Goal: Task Accomplishment & Management: Manage account settings

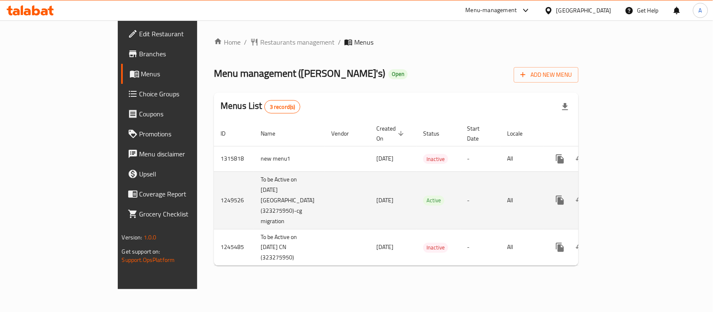
click at [624, 197] on icon "enhanced table" at bounding box center [621, 201] width 8 height 8
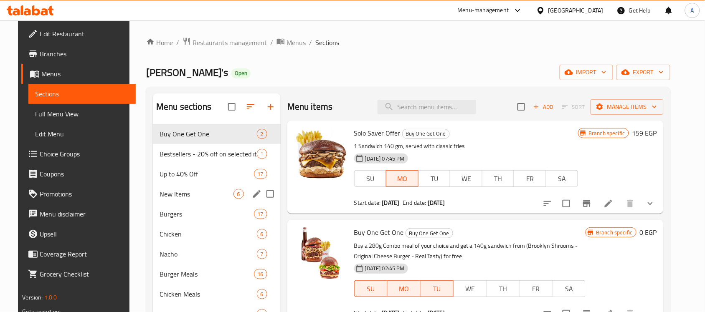
click at [273, 203] on input "Menu sections" at bounding box center [270, 194] width 18 height 18
checkbox input "true"
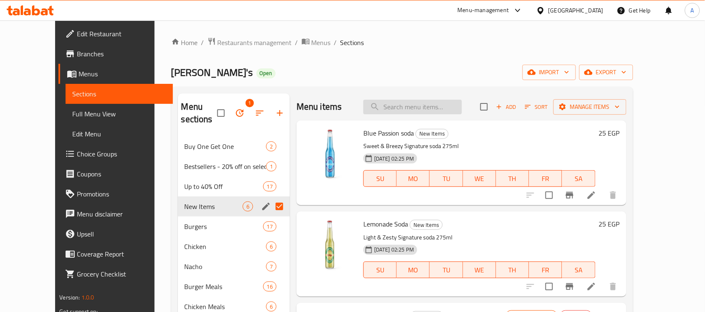
click at [414, 104] on input "search" at bounding box center [412, 107] width 99 height 15
paste input "646421;646422;646423;646424;646426;646428;646430;646431;646432;654021;670263;67…"
type input "646421;646422;646423;646424;646426;646428;646430;646431;646432;654021;670263;67…"
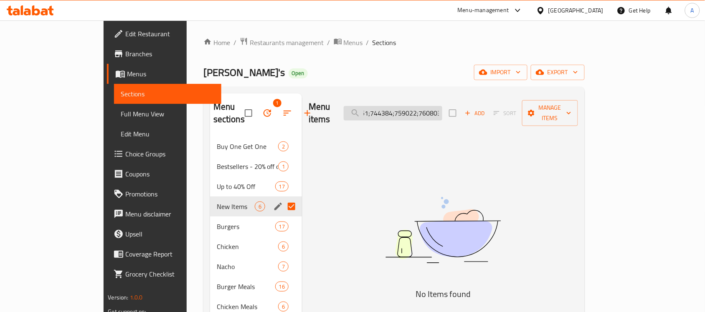
click at [414, 106] on input "646421;646422;646423;646424;646426;646428;646430;646431;646432;654021;670263;67…" at bounding box center [393, 113] width 99 height 15
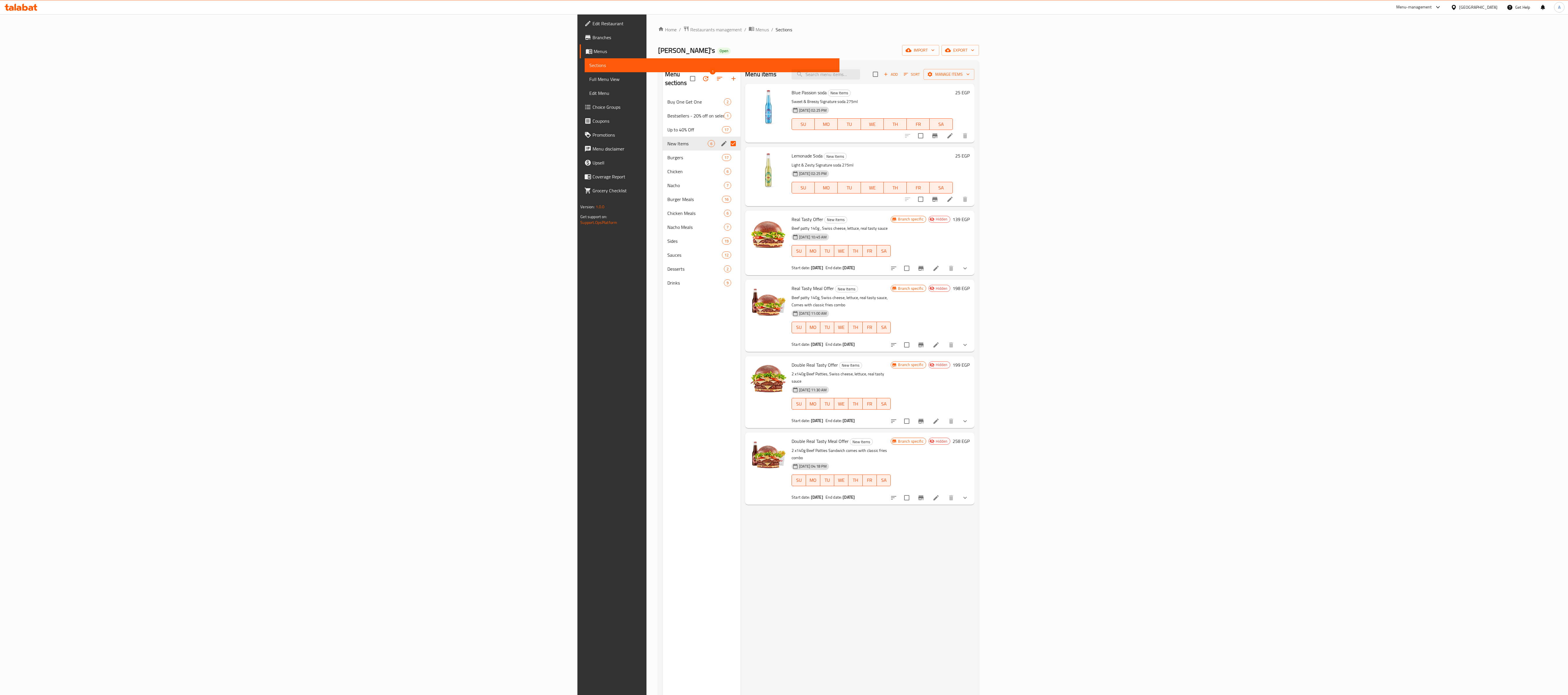
click at [495, 217] on div "Menu items Add Sort Manage items Blue Passion soda New Items Sweet & Breezy Sig…" at bounding box center [857, 412] width 234 height 695
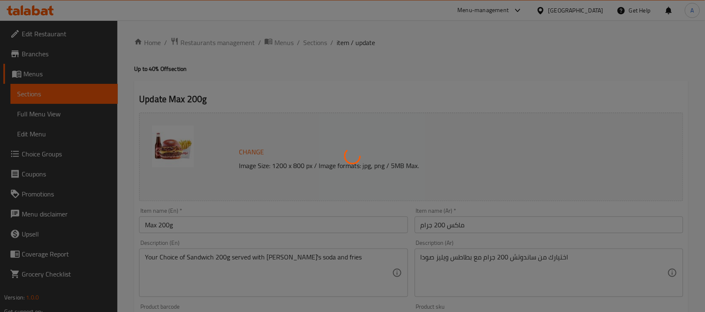
type input "إختيارك من الصودا"
type input "1"
type input "اختيارك من الساندويتش"
type input "1"
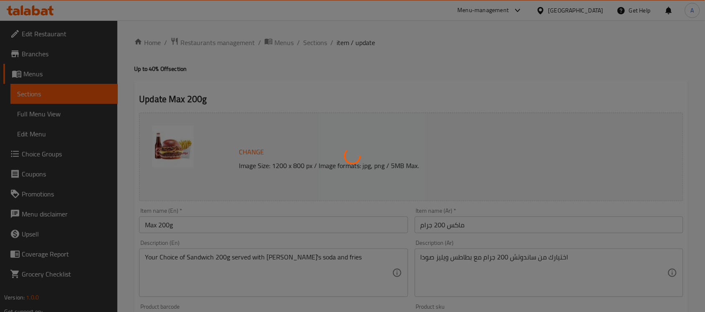
type input "1"
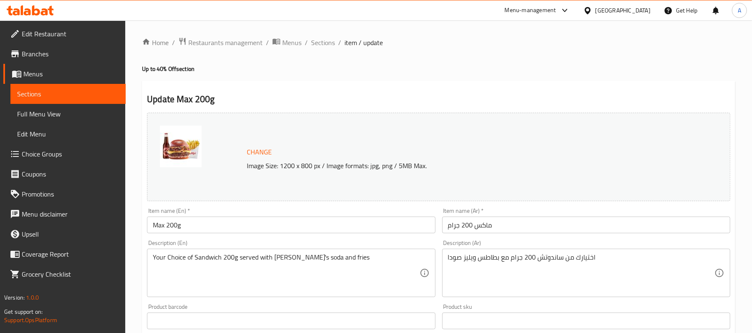
click at [182, 226] on input "Max 200g" at bounding box center [291, 225] width 288 height 17
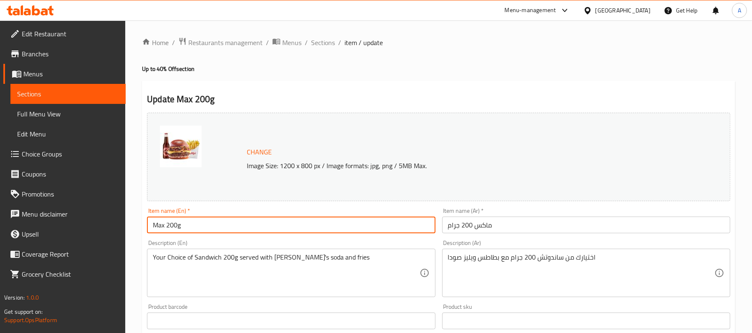
click at [182, 226] on input "Max 200g" at bounding box center [291, 225] width 288 height 17
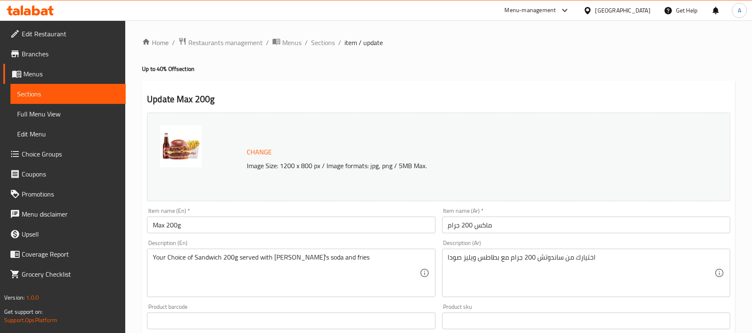
click at [42, 97] on span "Sections" at bounding box center [68, 94] width 102 height 10
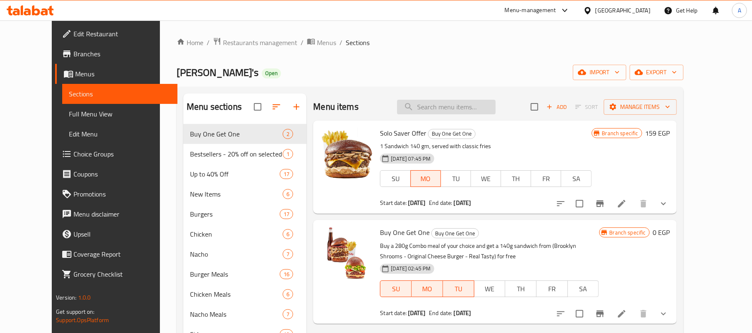
click at [450, 112] on input "search" at bounding box center [446, 107] width 99 height 15
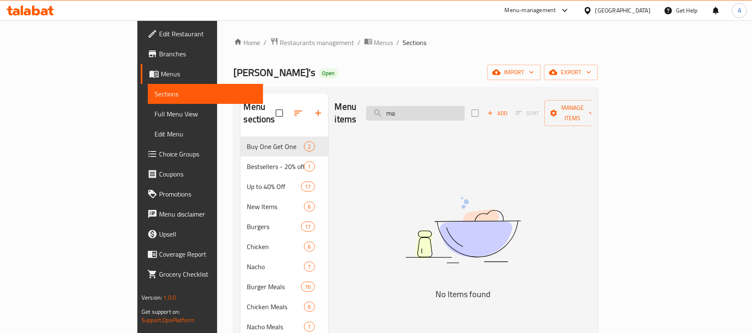
type input "m"
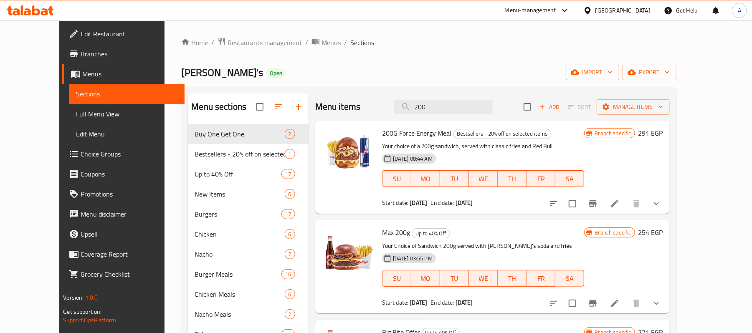
type input "200"
click at [382, 231] on span "Max 200g" at bounding box center [396, 232] width 28 height 13
copy h6 "Max 200g"
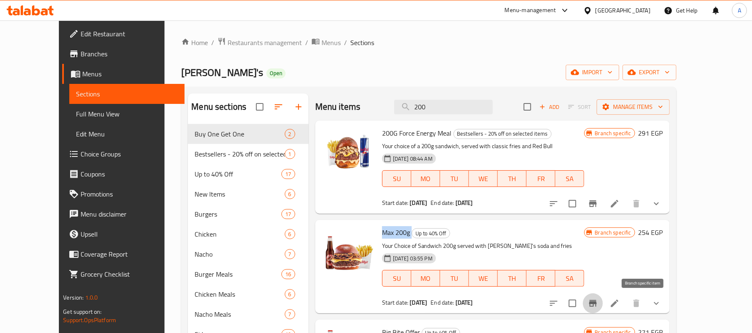
click at [597, 305] on icon "Branch-specific-item" at bounding box center [593, 303] width 8 height 7
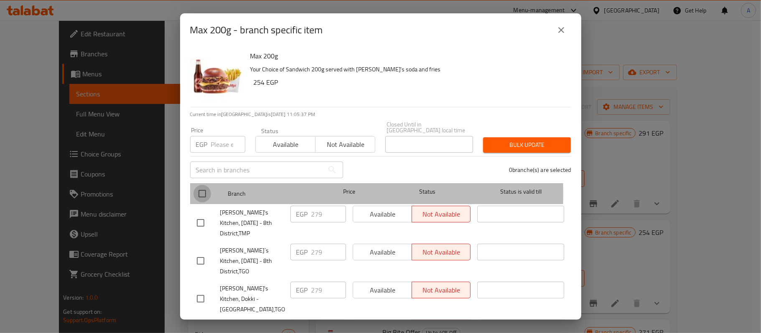
click at [204, 188] on input "checkbox" at bounding box center [202, 194] width 18 height 18
checkbox input "true"
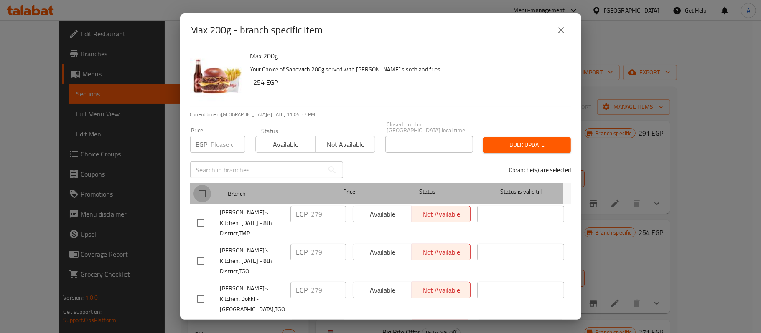
checkbox input "true"
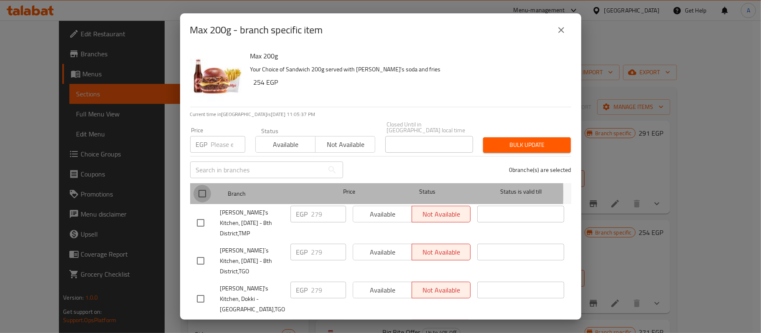
checkbox input "true"
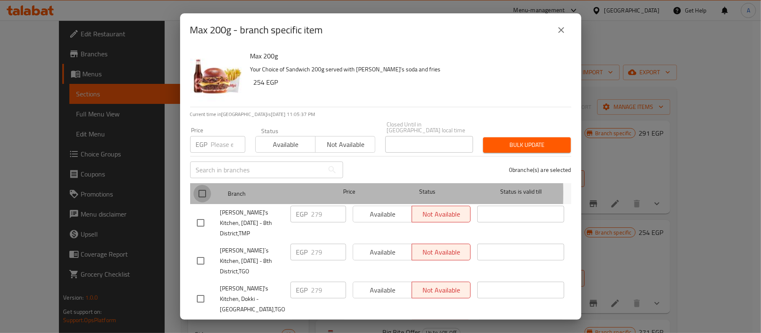
checkbox input "true"
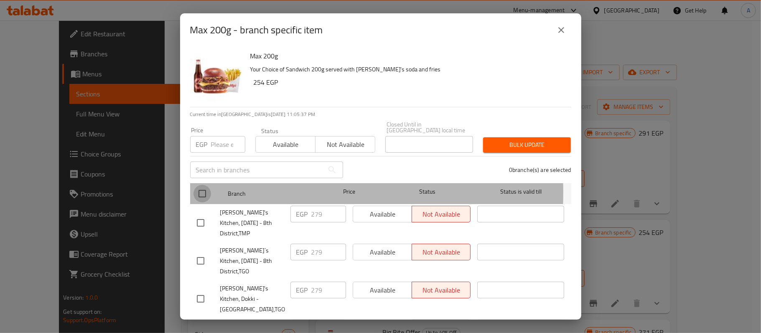
checkbox input "true"
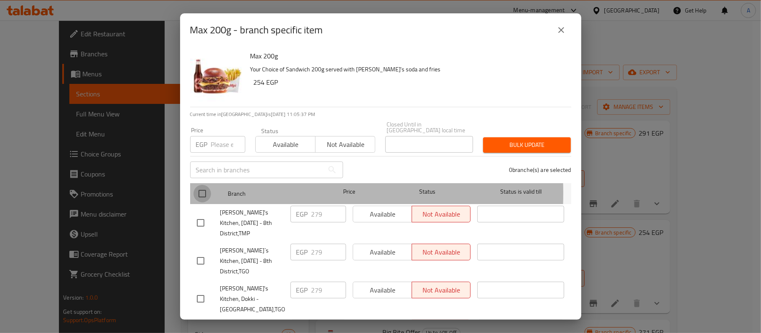
checkbox input "true"
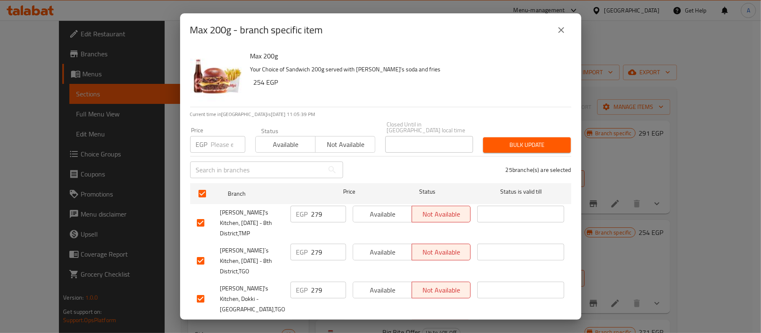
click at [311, 206] on input "279" at bounding box center [328, 214] width 35 height 17
click at [219, 136] on input "number" at bounding box center [228, 144] width 34 height 17
paste input "279"
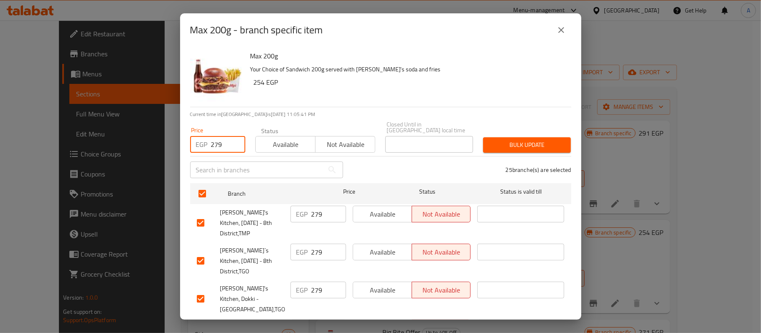
type input "279"
click at [268, 139] on span "Available" at bounding box center [285, 145] width 53 height 12
click at [508, 140] on span "Bulk update" at bounding box center [527, 145] width 74 height 10
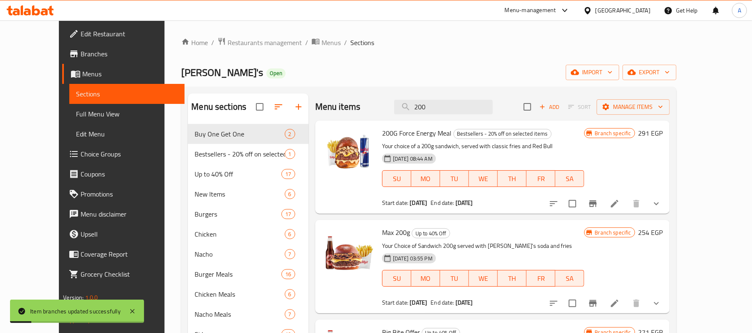
click at [597, 306] on icon "Branch-specific-item" at bounding box center [593, 303] width 8 height 7
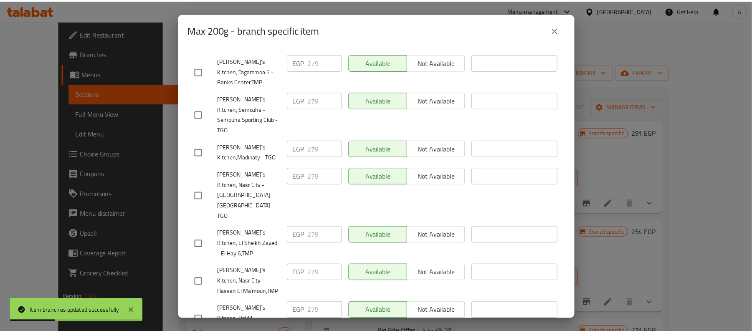
scroll to position [708, 0]
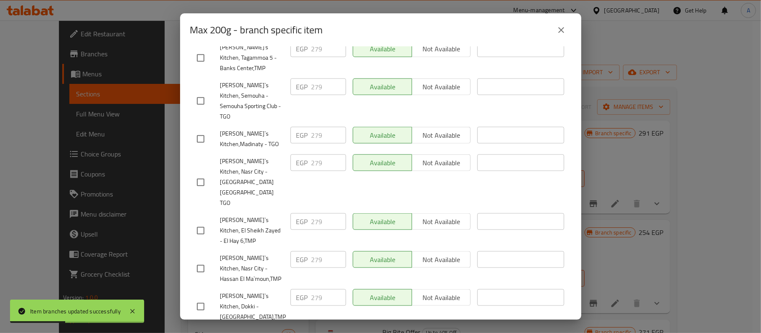
click at [563, 30] on icon "close" at bounding box center [561, 30] width 10 height 10
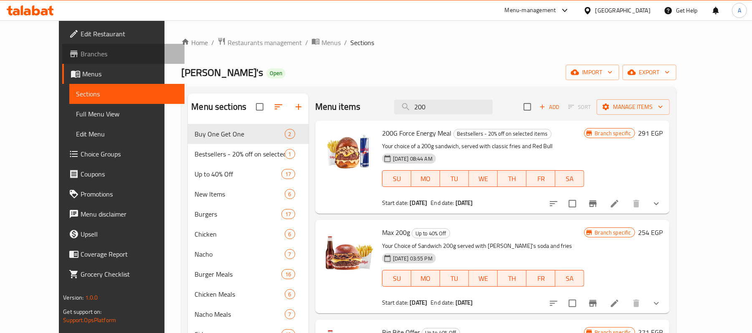
click at [81, 51] on span "Branches" at bounding box center [129, 54] width 97 height 10
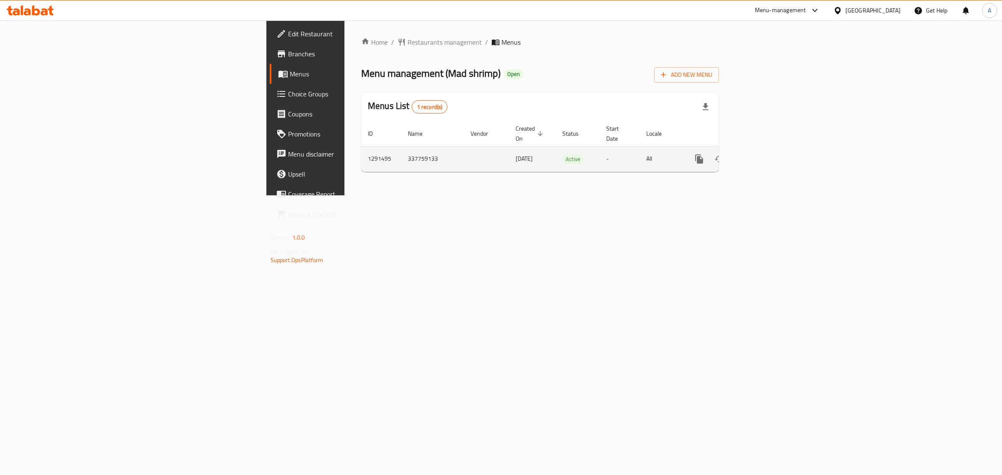
click at [765, 154] on icon "enhanced table" at bounding box center [760, 159] width 10 height 10
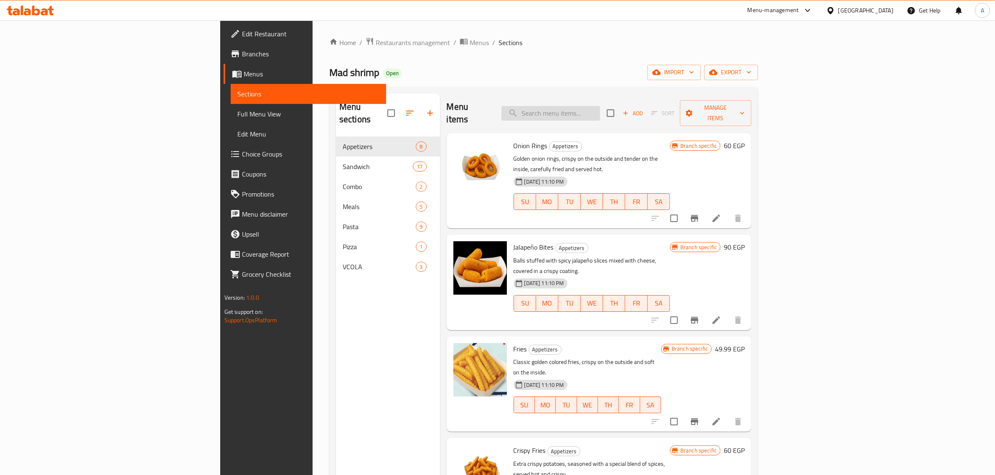
click at [600, 107] on input "search" at bounding box center [550, 113] width 99 height 15
paste input "Fire mad smash single: ساندوتش مع بطاطس صغير و سوفت درينك"
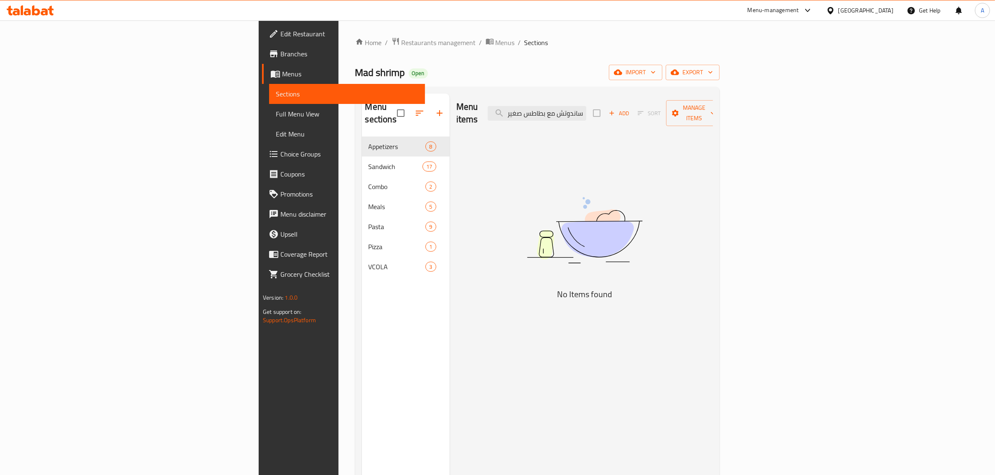
drag, startPoint x: 613, startPoint y: 107, endPoint x: 816, endPoint y: 126, distance: 203.5
click at [713, 126] on div "Menu items Fire mad smash single: ساندوتش مع بطاطس صغير و سوفت درينك Add Sort M…" at bounding box center [580, 331] width 263 height 475
drag, startPoint x: 622, startPoint y: 109, endPoint x: 721, endPoint y: 123, distance: 99.2
click at [713, 123] on div "Menu items Fire mad smash single: غير و سوفت درينك Add Sort Manage items No Ite…" at bounding box center [580, 331] width 263 height 475
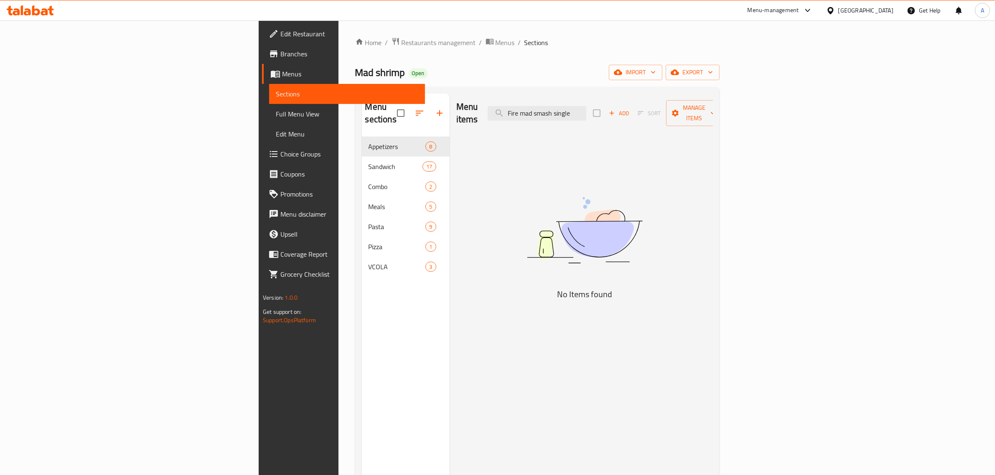
scroll to position [0, 0]
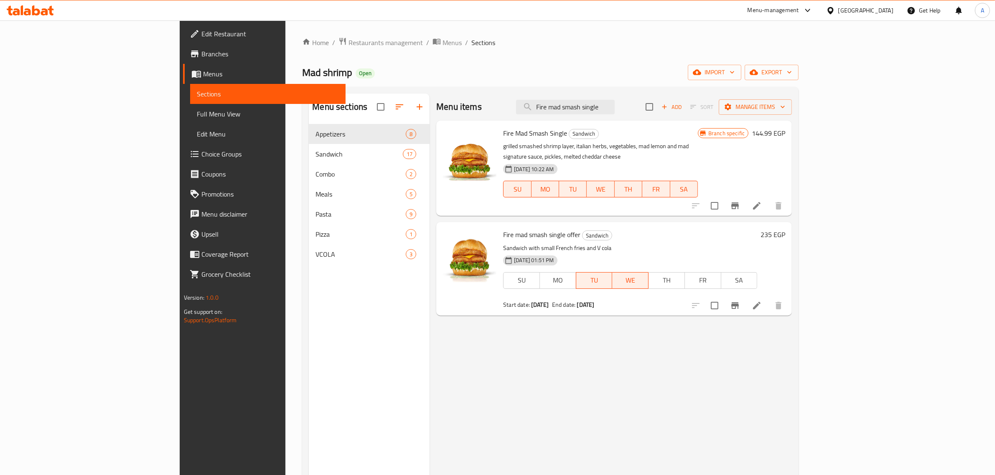
click at [757, 229] on h6 "Fire mad smash single offer Sandwich" at bounding box center [630, 235] width 254 height 12
click at [756, 229] on h6 "Fire mad smash single offer Sandwich" at bounding box center [630, 235] width 254 height 12
click at [503, 228] on span "Fire mad smash single offer" at bounding box center [541, 234] width 77 height 13
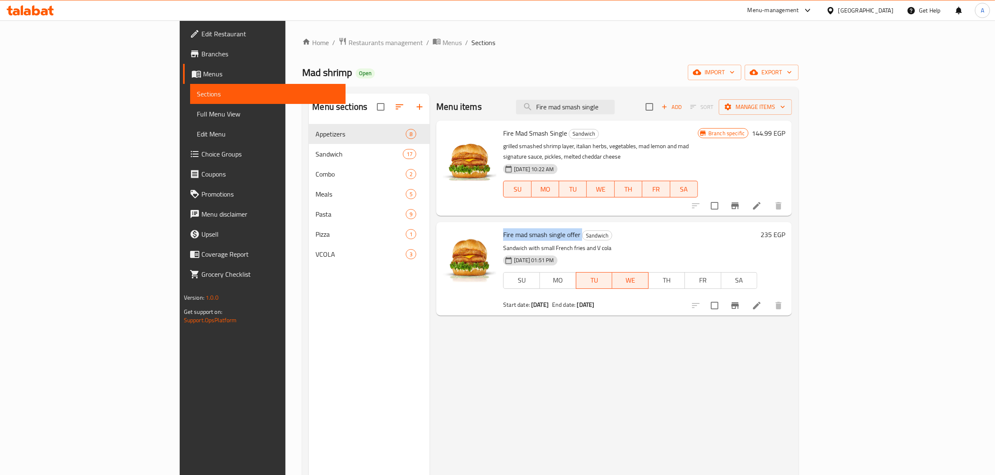
copy h6 "Fire mad smash single offer"
click at [637, 97] on div "Menu items Fire mad smash single Add Sort Manage items" at bounding box center [613, 107] width 355 height 27
click at [614, 111] on input "Fire mad smash single" at bounding box center [565, 107] width 99 height 15
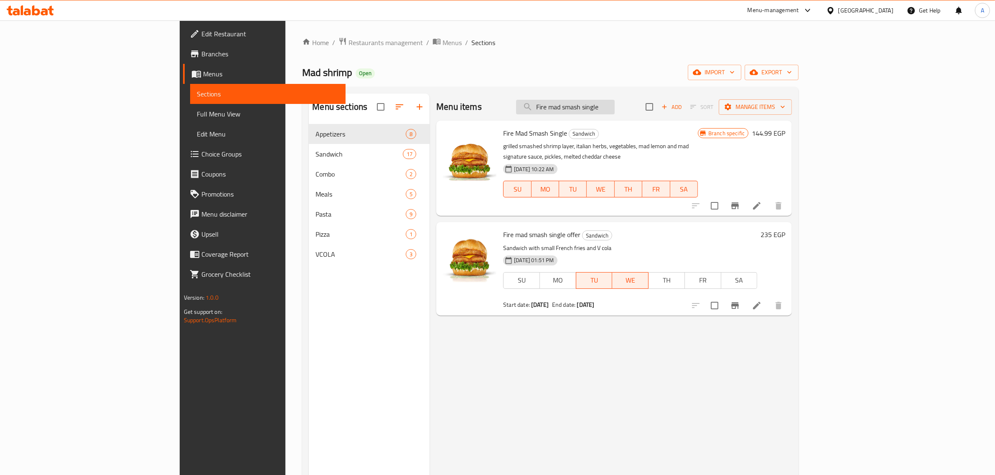
click at [614, 111] on input "Fire mad smash single" at bounding box center [565, 107] width 99 height 15
paste input "offer"
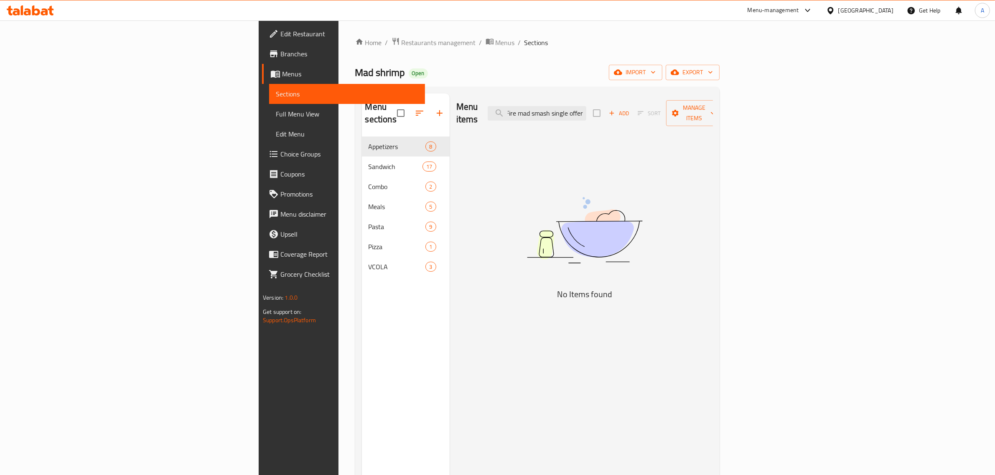
scroll to position [0, 3]
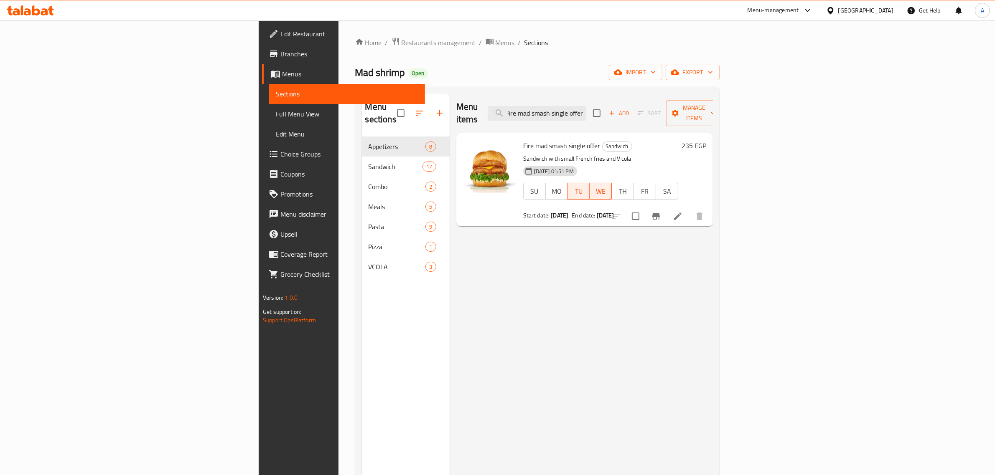
type input "Fire mad smash single offer"
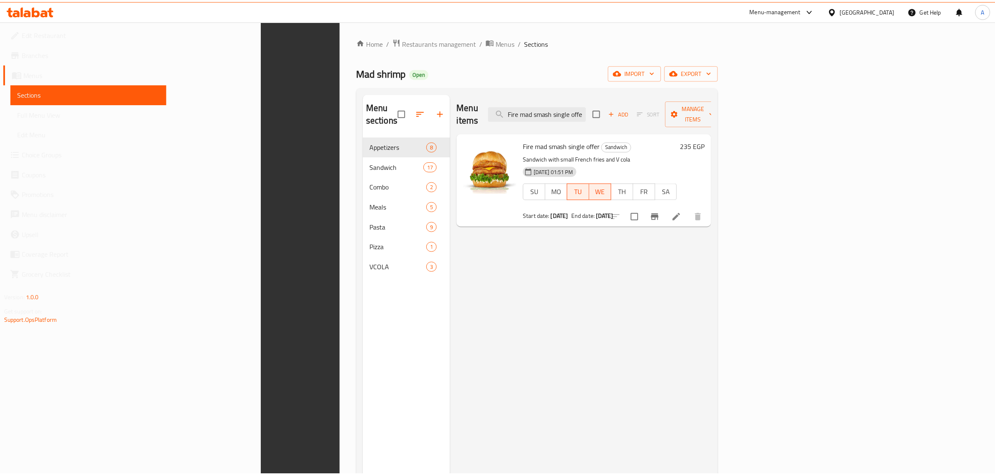
scroll to position [117, 0]
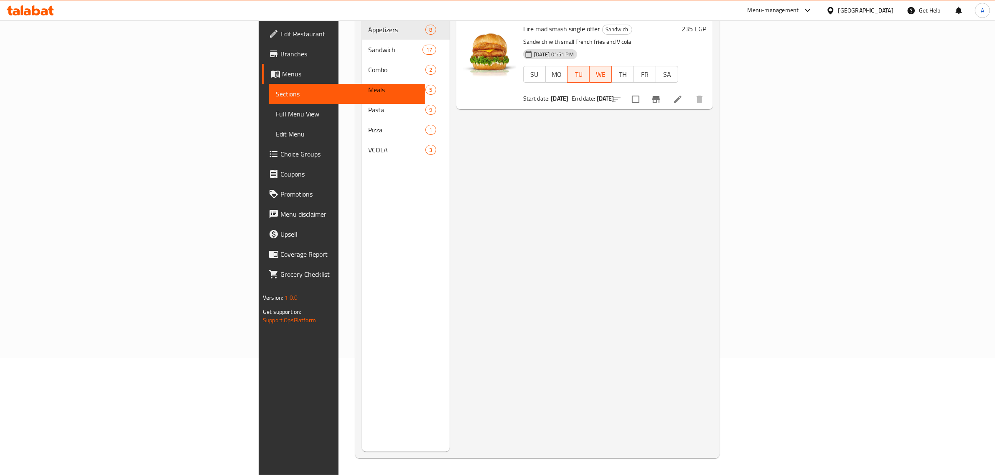
click at [262, 61] on link "Branches" at bounding box center [343, 54] width 163 height 20
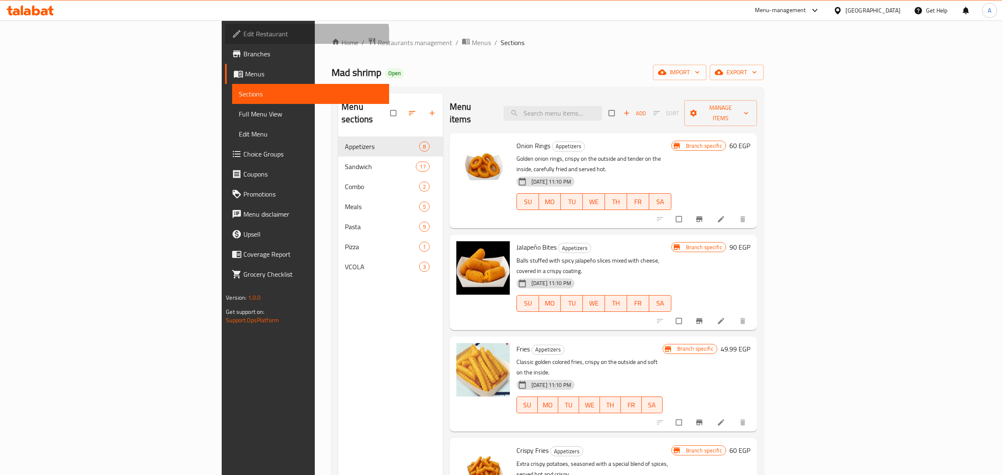
click at [244, 39] on span "Edit Restaurant" at bounding box center [313, 34] width 139 height 10
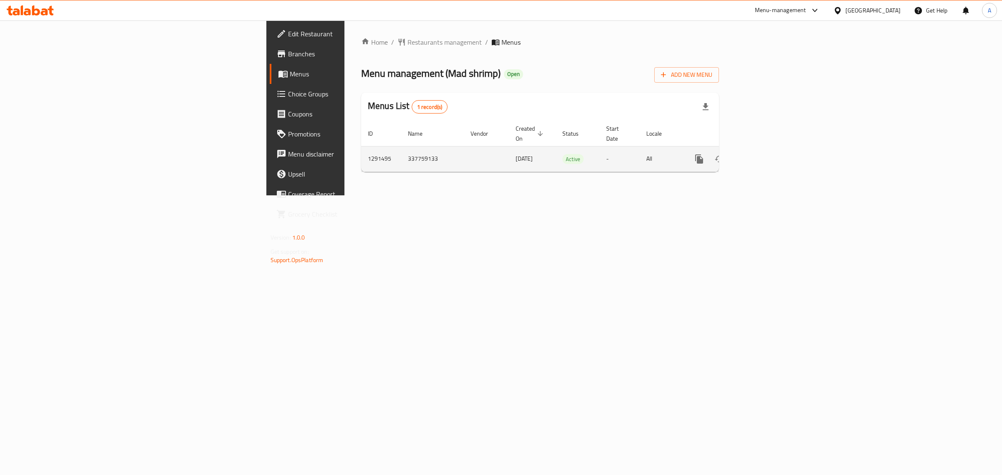
click at [764, 155] on icon "enhanced table" at bounding box center [760, 159] width 8 height 8
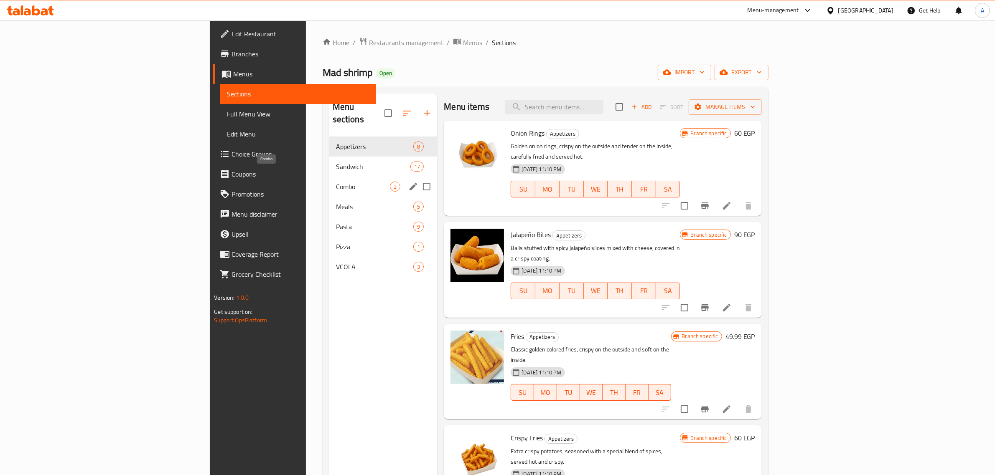
click at [329, 161] on div "Sandwich 17" at bounding box center [383, 167] width 108 height 20
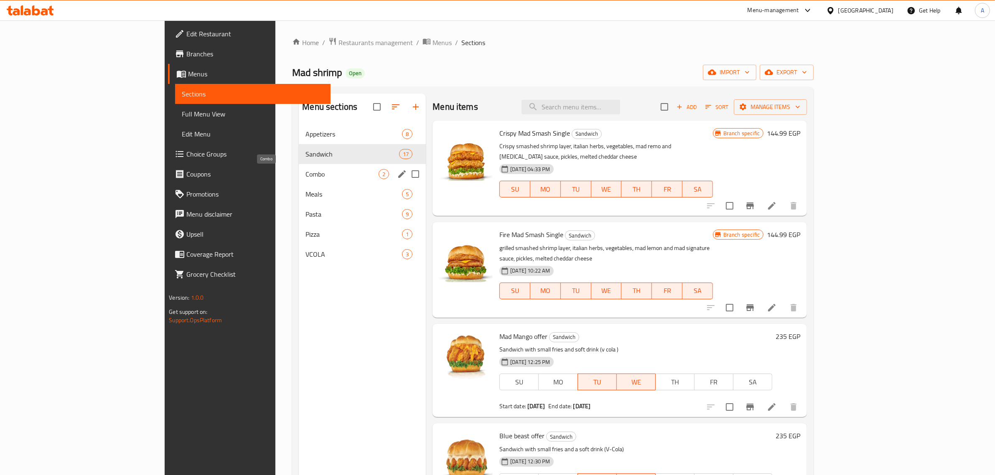
click at [305, 176] on span "Combo" at bounding box center [341, 174] width 73 height 10
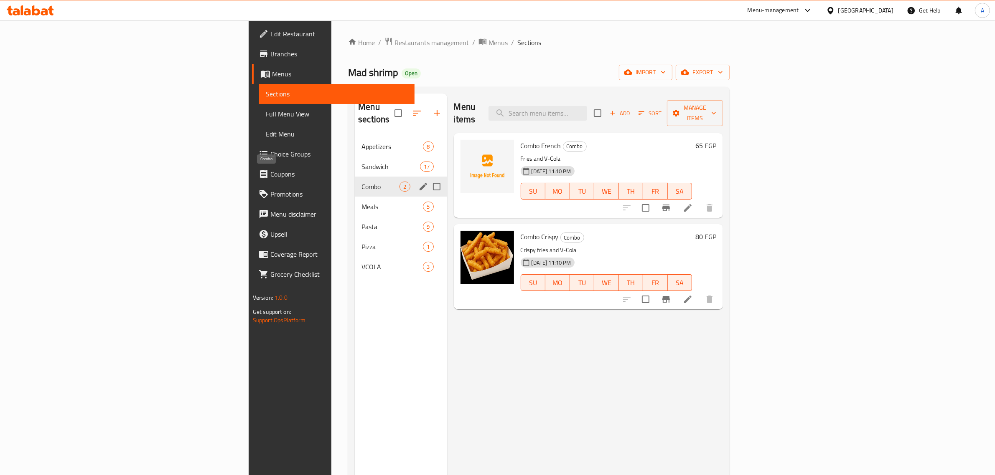
click at [361, 182] on span "Combo" at bounding box center [380, 187] width 38 height 10
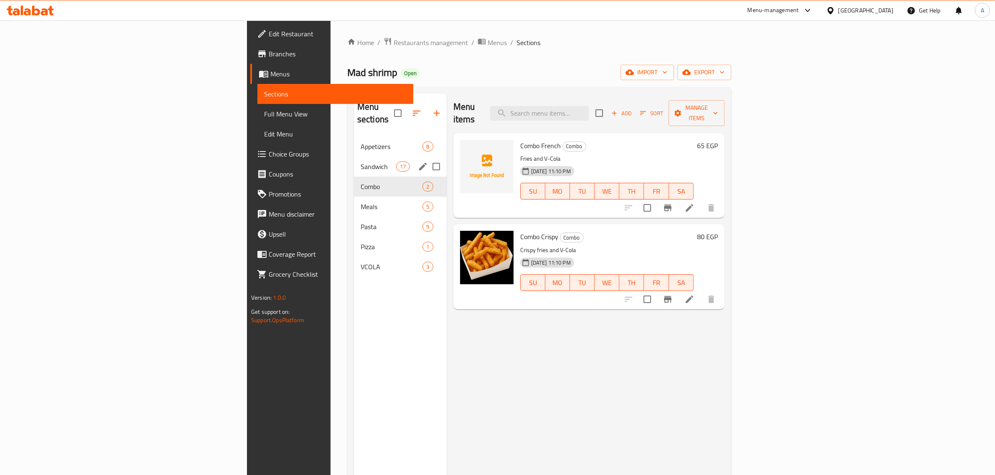
click at [354, 160] on div "Sandwich 17" at bounding box center [400, 167] width 93 height 20
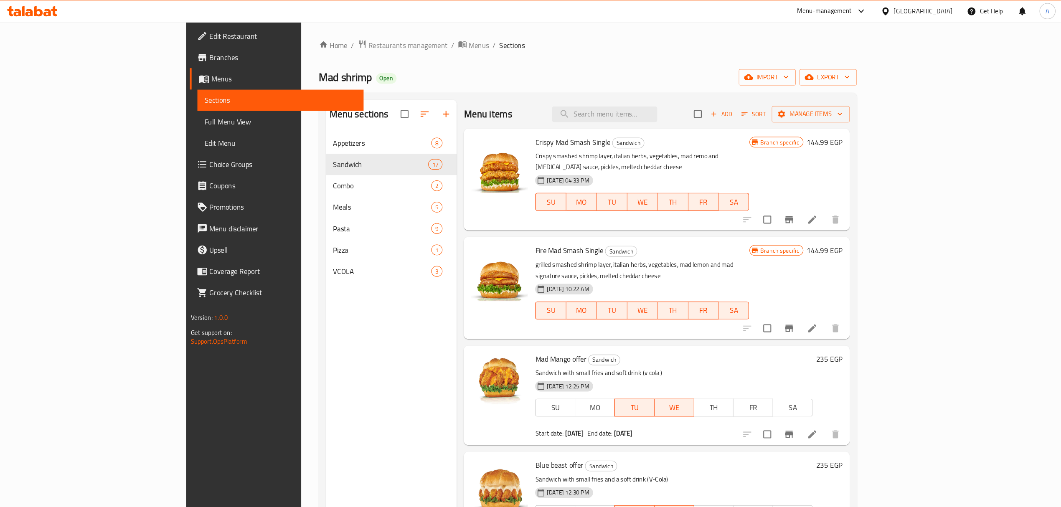
scroll to position [574, 0]
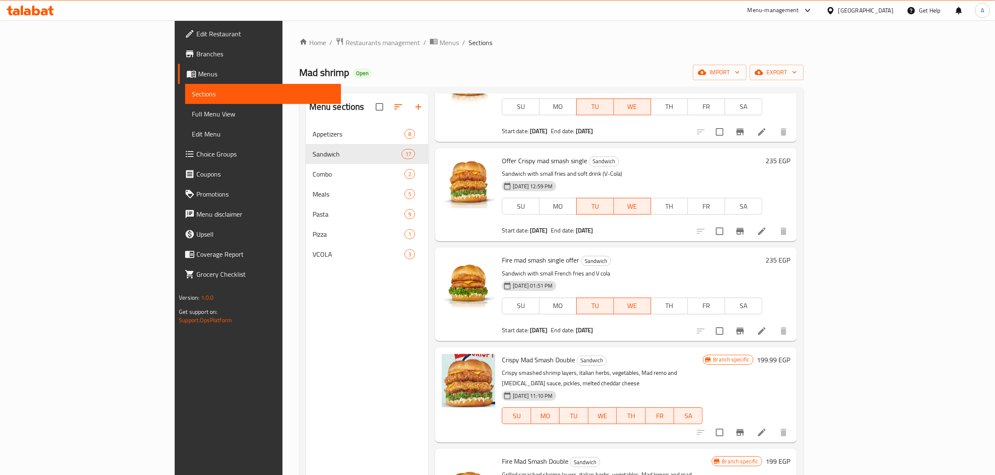
click at [507, 254] on span "Fire mad smash single offer" at bounding box center [540, 260] width 77 height 13
click at [652, 269] on p "Sandwich with small French fries and V cola" at bounding box center [632, 274] width 260 height 10
click at [745, 326] on icon "Branch-specific-item" at bounding box center [740, 331] width 10 height 10
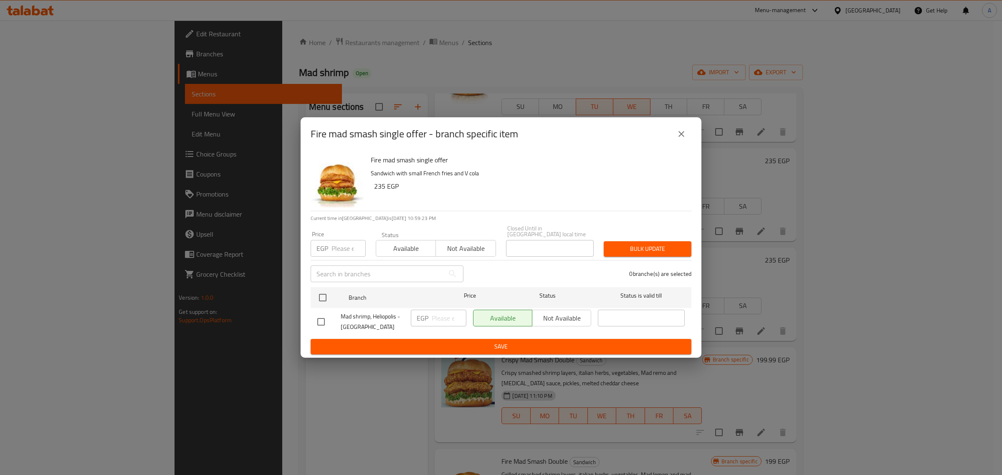
click at [683, 137] on icon "close" at bounding box center [682, 134] width 10 height 10
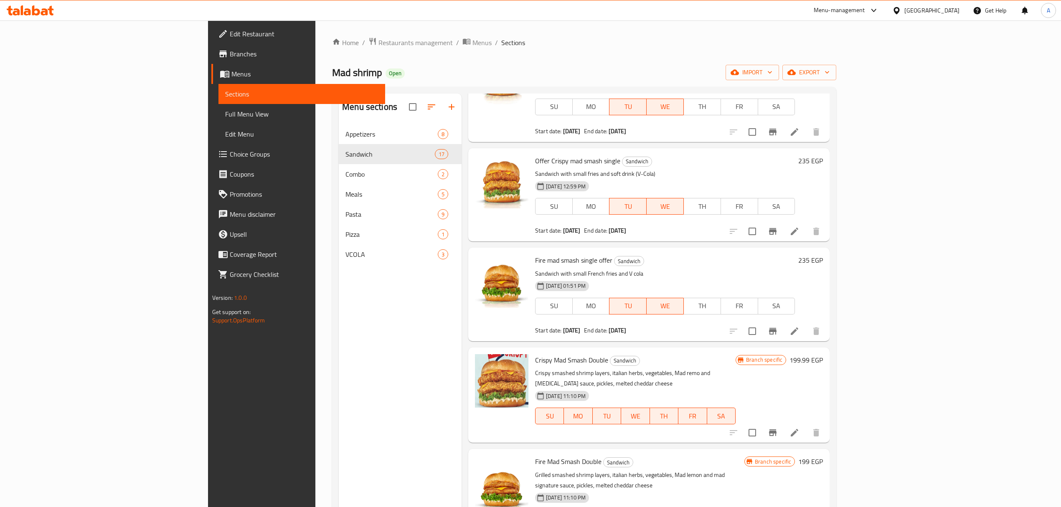
scroll to position [574, 0]
click at [862, 13] on div "Menu-management" at bounding box center [839, 10] width 51 height 10
click at [824, 49] on div "Agent Campaigns Center" at bounding box center [832, 56] width 76 height 19
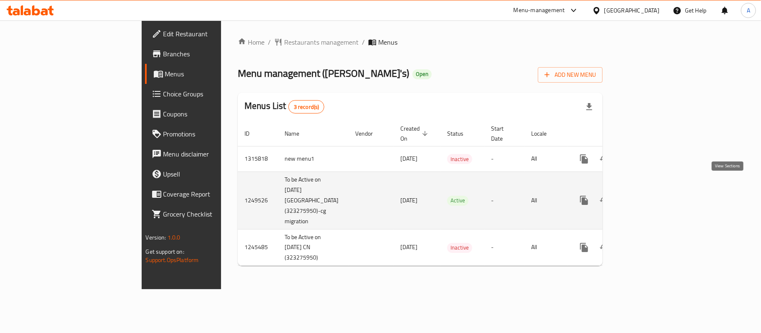
click at [649, 195] on icon "enhanced table" at bounding box center [644, 200] width 10 height 10
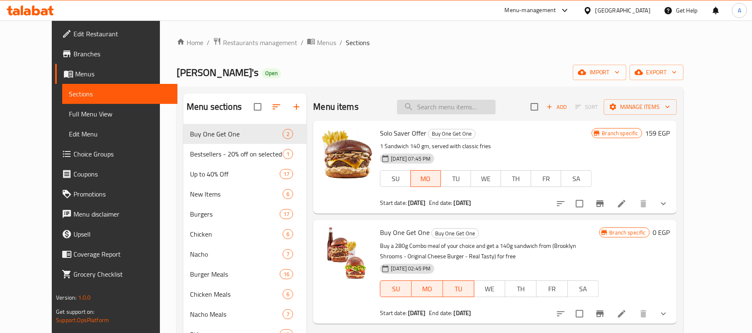
click at [434, 109] on input "search" at bounding box center [446, 107] width 99 height 15
click at [450, 114] on input "search" at bounding box center [446, 107] width 99 height 15
paste input "DOUBLE DOUBLE"
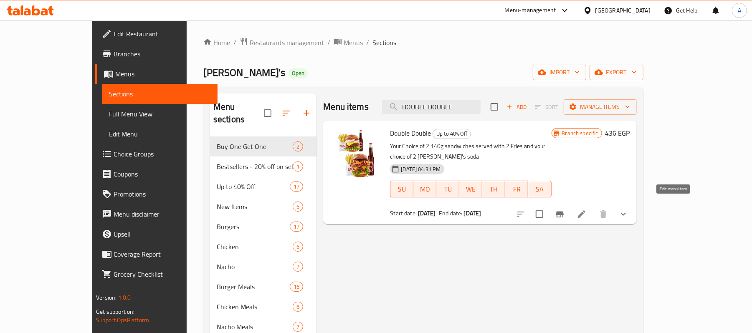
type input "DOUBLE DOUBLE"
click at [587, 209] on icon at bounding box center [582, 214] width 10 height 10
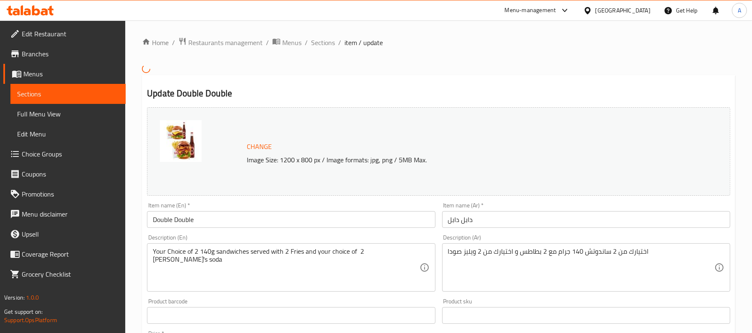
type input "اختيارك من الساندويتش الاول:"
type input "1"
type input "اختيارك من المشروب الاول:"
type input "1"
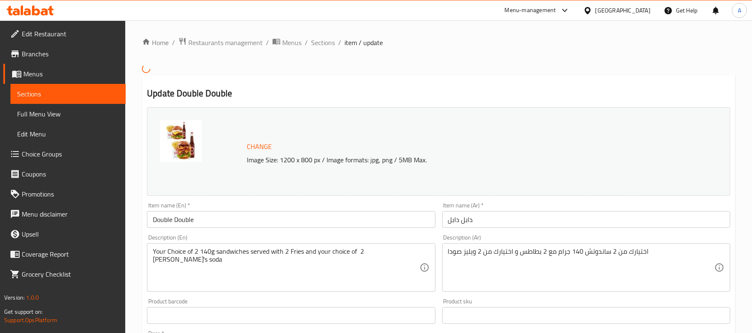
type input "1"
type input "اختيارك من الساندويتش 2:"
type input "1"
type input "اختيارك من المشروب الثاني:"
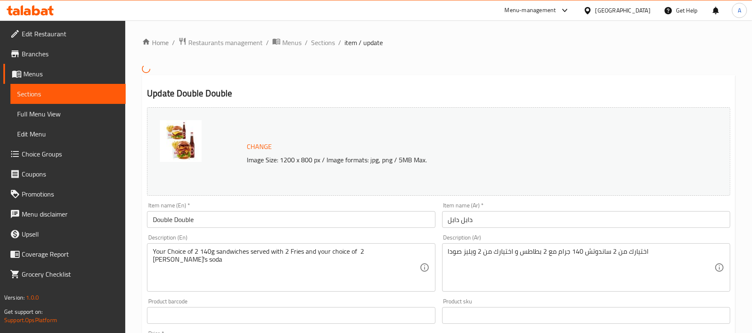
type input "1"
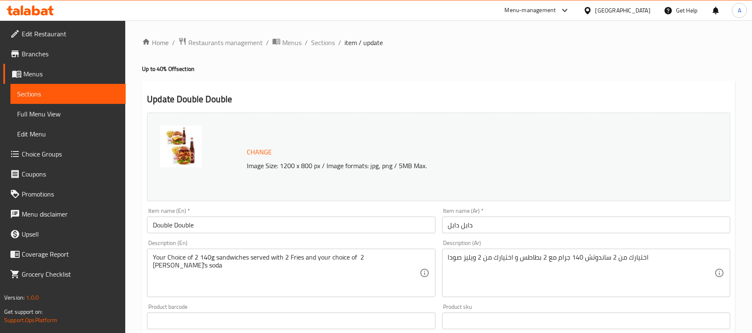
click at [73, 96] on span "Sections" at bounding box center [68, 94] width 102 height 10
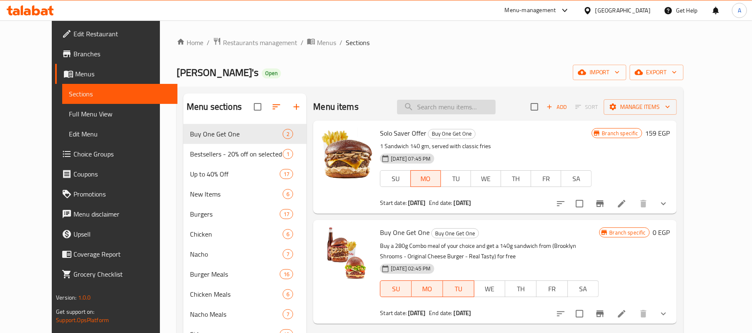
click at [495, 102] on input "search" at bounding box center [446, 107] width 99 height 15
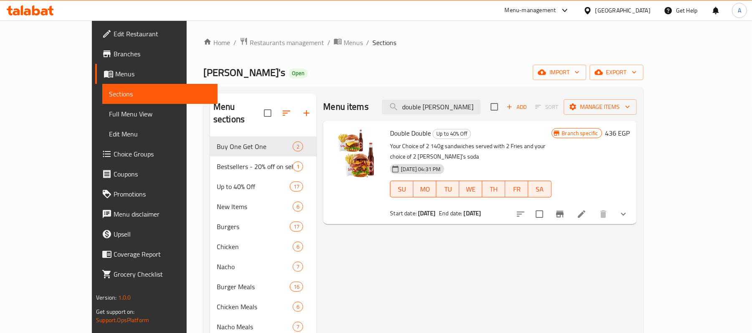
type input "double doub"
click at [565, 209] on icon "Branch-specific-item" at bounding box center [560, 214] width 10 height 10
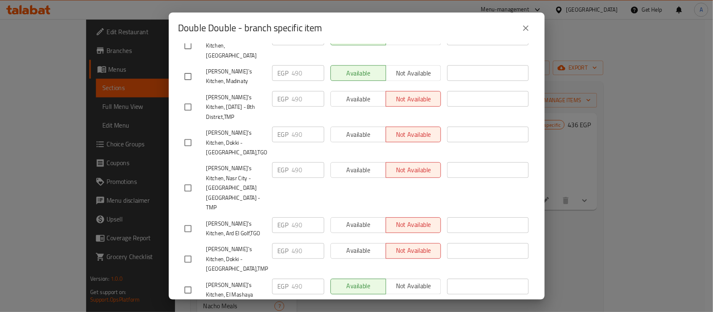
scroll to position [56, 0]
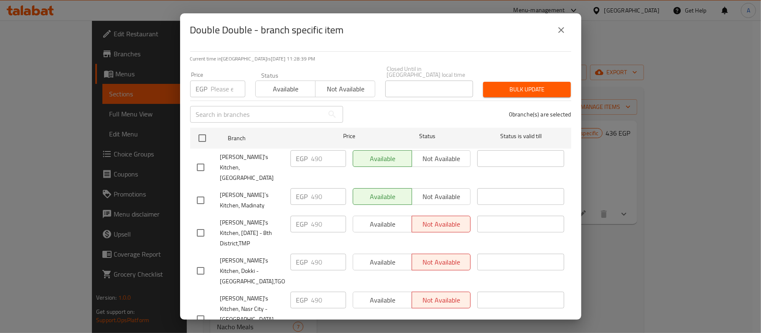
click at [240, 152] on span "Willy's Kitchen, Al Sharq District" at bounding box center [251, 167] width 63 height 31
click at [258, 152] on span "Willy's Kitchen, Al Sharq District" at bounding box center [251, 167] width 63 height 31
click at [232, 152] on span "Willy's Kitchen, Al Sharq District" at bounding box center [251, 167] width 63 height 31
click at [270, 152] on span "Willy's Kitchen, Al Sharq District" at bounding box center [251, 167] width 63 height 31
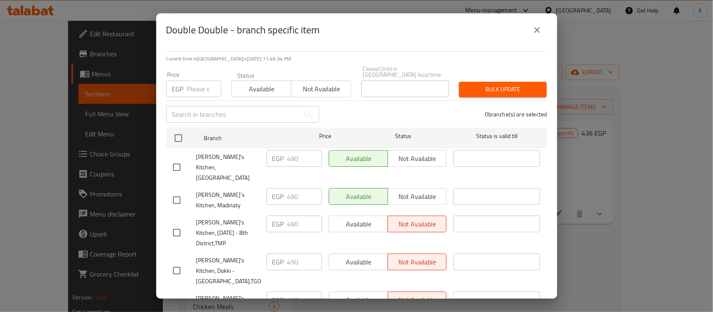
scroll to position [55, 0]
click at [528, 33] on button "close" at bounding box center [537, 30] width 20 height 20
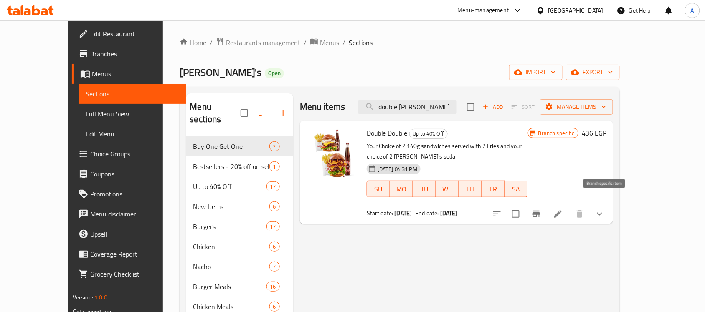
click at [541, 209] on icon "Branch-specific-item" at bounding box center [536, 214] width 10 height 10
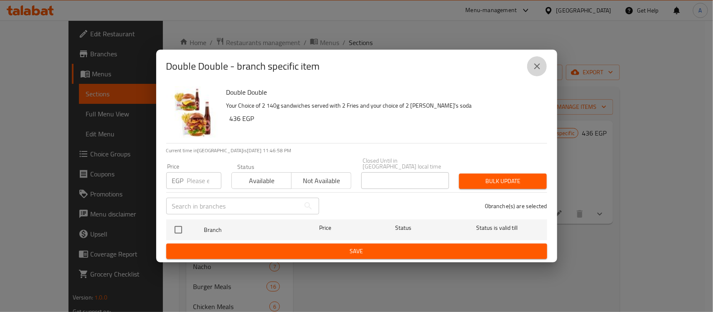
click at [535, 69] on icon "close" at bounding box center [537, 66] width 6 height 6
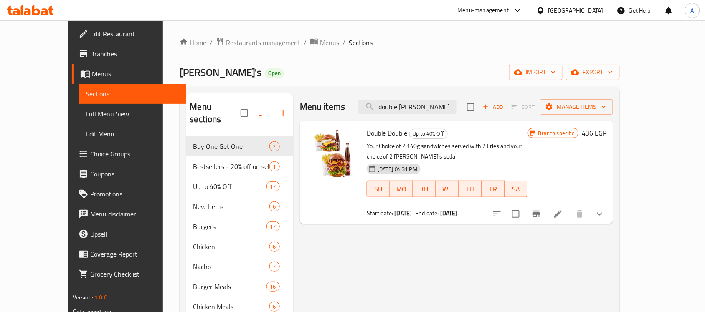
drag, startPoint x: 593, startPoint y: 206, endPoint x: 603, endPoint y: 206, distance: 9.6
click at [525, 206] on input "checkbox" at bounding box center [516, 215] width 18 height 18
checkbox input "true"
click at [541, 209] on icon "Branch-specific-item" at bounding box center [536, 214] width 10 height 10
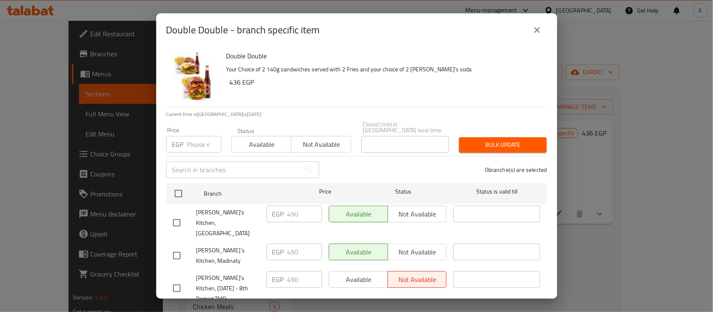
click at [533, 30] on icon "close" at bounding box center [537, 30] width 10 height 10
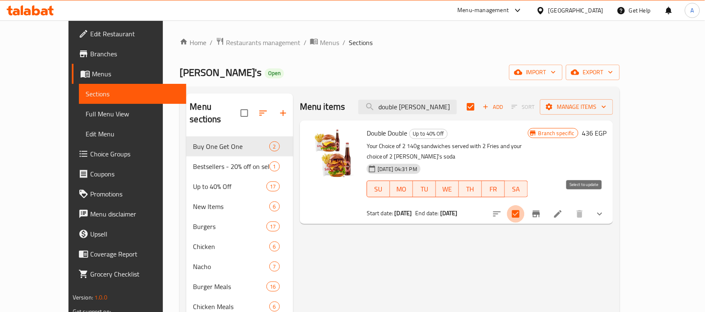
click at [525, 207] on input "checkbox" at bounding box center [516, 215] width 18 height 18
checkbox input "false"
click at [546, 204] on button "Branch-specific-item" at bounding box center [536, 214] width 20 height 20
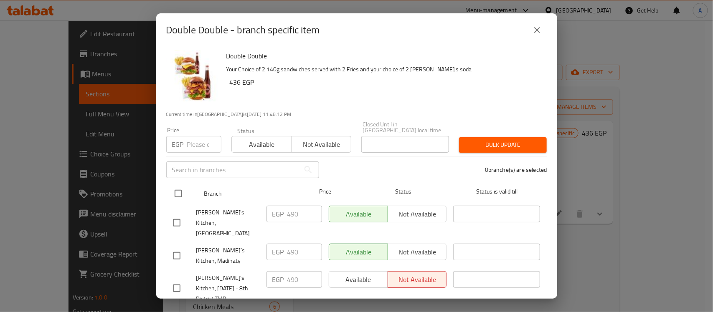
click at [182, 187] on input "checkbox" at bounding box center [179, 194] width 18 height 18
checkbox input "true"
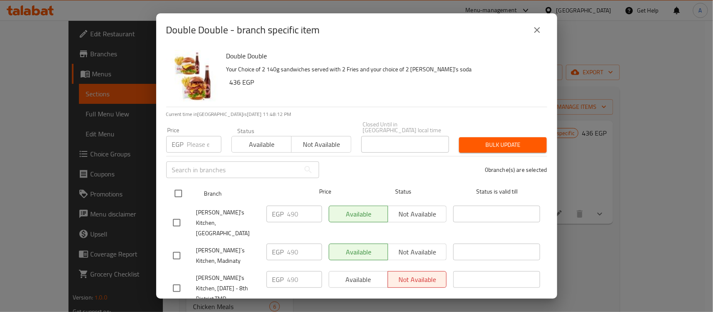
checkbox input "true"
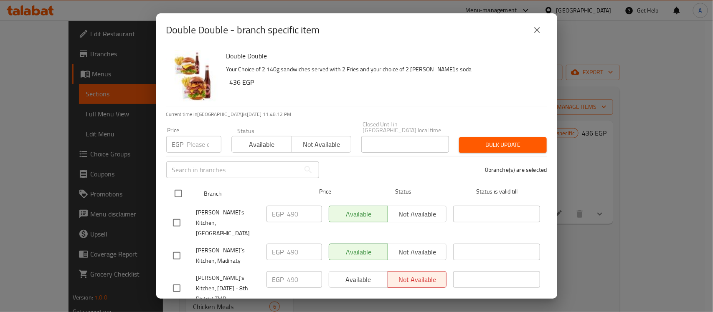
checkbox input "true"
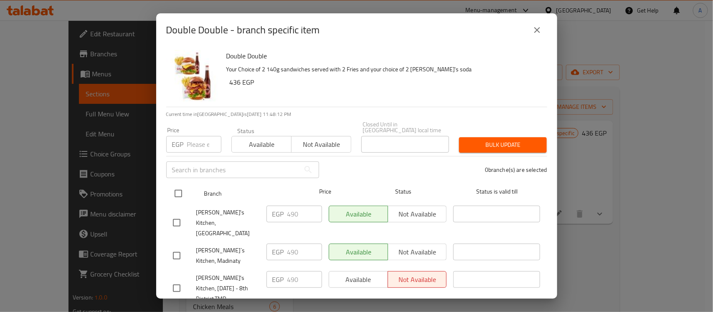
checkbox input "true"
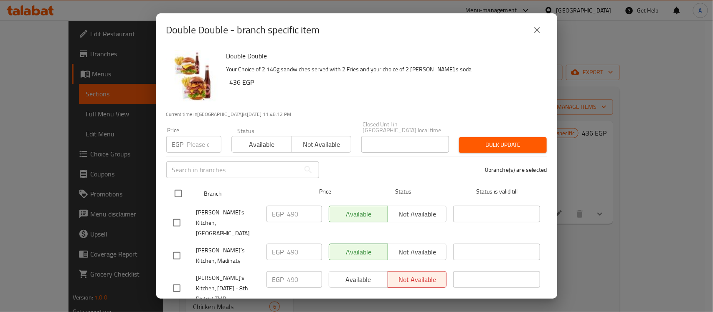
checkbox input "true"
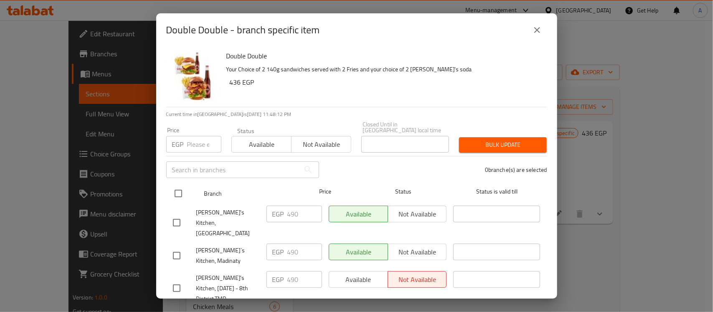
checkbox input "true"
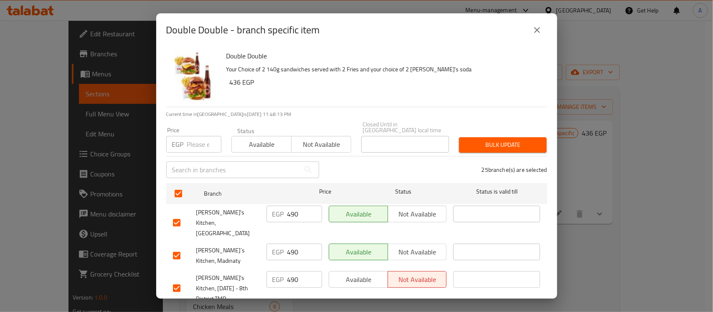
click at [293, 210] on input "490" at bounding box center [304, 214] width 35 height 17
click at [193, 136] on input "number" at bounding box center [204, 144] width 34 height 17
paste input "490"
type input "490"
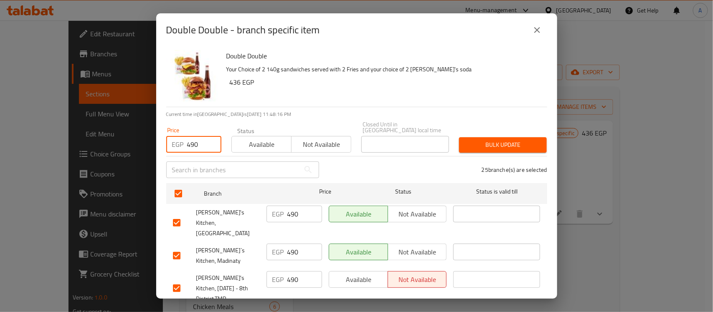
click at [268, 139] on span "Available" at bounding box center [261, 145] width 53 height 12
click at [492, 143] on span "Bulk update" at bounding box center [503, 145] width 74 height 10
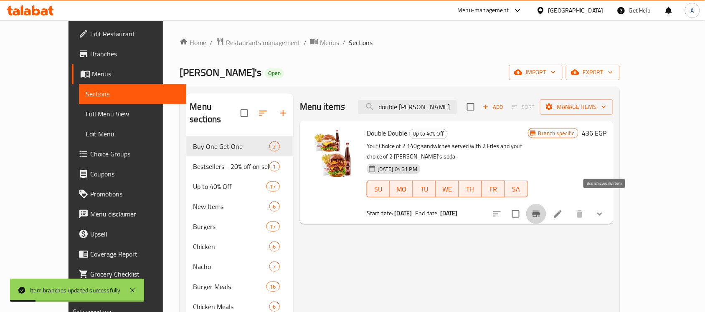
click at [541, 209] on icon "Branch-specific-item" at bounding box center [536, 214] width 10 height 10
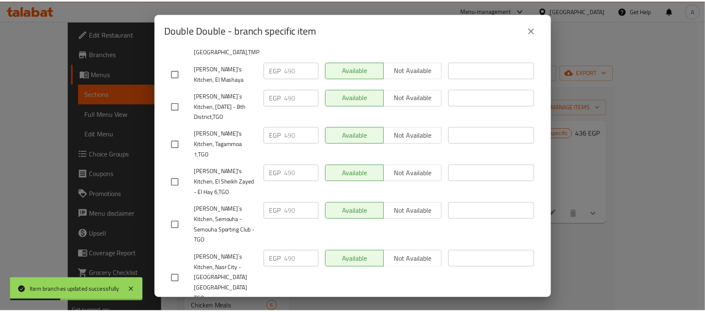
scroll to position [414, 0]
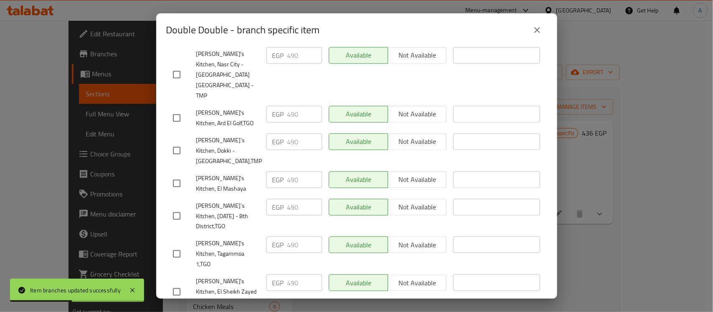
click at [535, 28] on icon "close" at bounding box center [537, 30] width 6 height 6
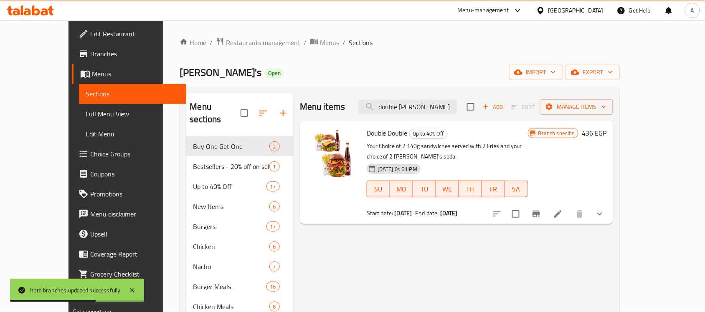
click at [376, 137] on span "Double Double" at bounding box center [387, 133] width 41 height 13
copy h6 "Double Double"
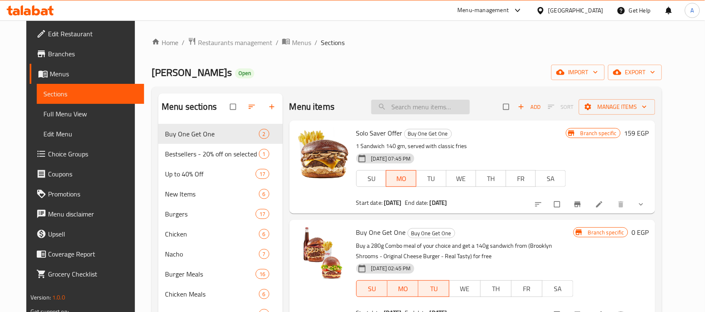
click at [422, 108] on input "search" at bounding box center [420, 107] width 99 height 15
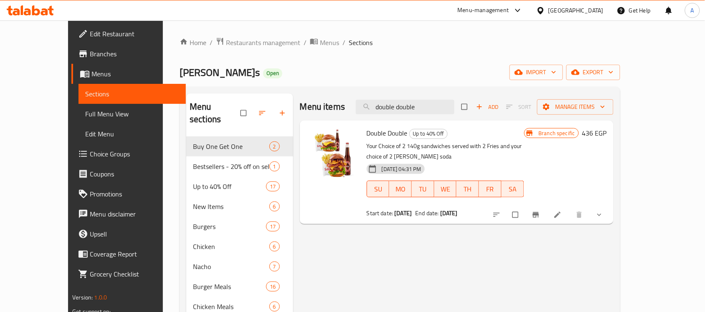
type input "double double"
click at [570, 208] on li at bounding box center [558, 214] width 23 height 13
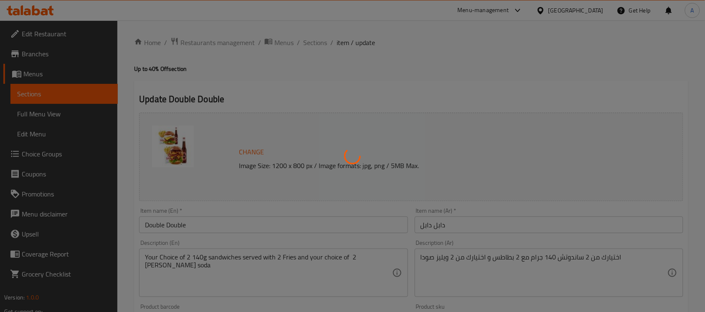
type input "اختيارك من الساندويتش الاول:"
type input "1"
type input "اختيارك من المشروب الاول:"
type input "1"
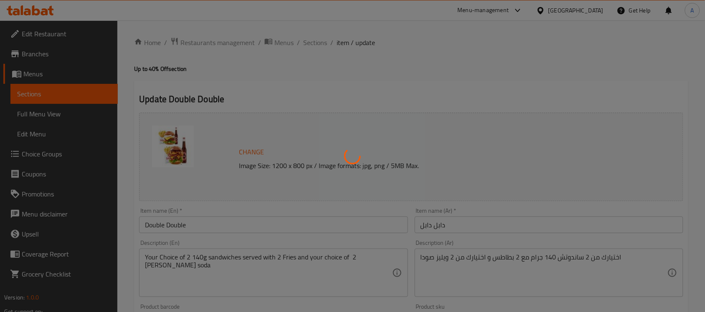
type input "1"
type input "اختيارك من الساندويتش 2:"
type input "1"
type input "اختيارك من المشروب الثاني:"
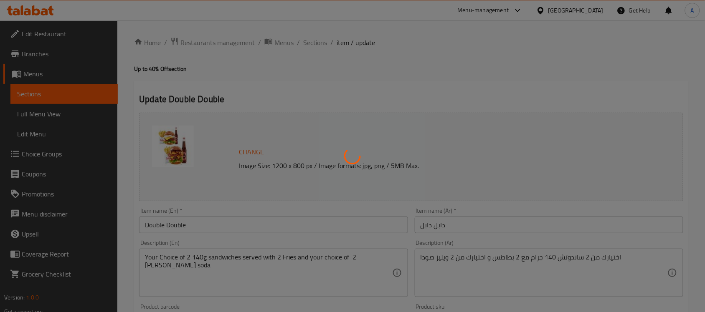
type input "1"
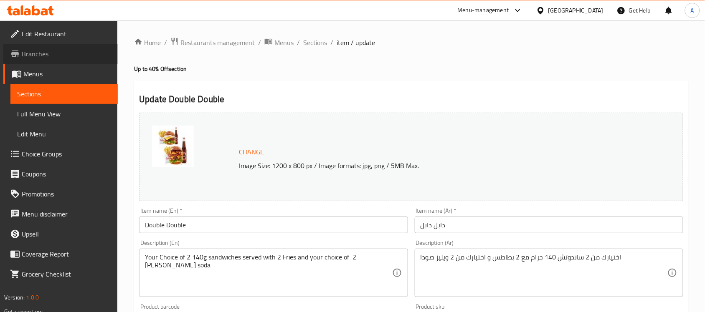
click at [50, 58] on span "Branches" at bounding box center [66, 54] width 89 height 10
